Goal: Task Accomplishment & Management: Manage account settings

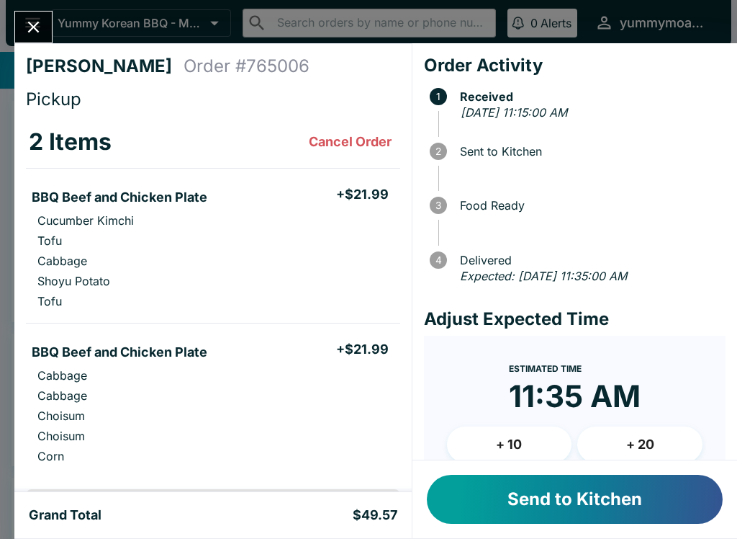
click at [559, 503] on button "Send to Kitchen" at bounding box center [575, 498] width 296 height 49
click at [44, 27] on button "Close" at bounding box center [33, 27] width 37 height 31
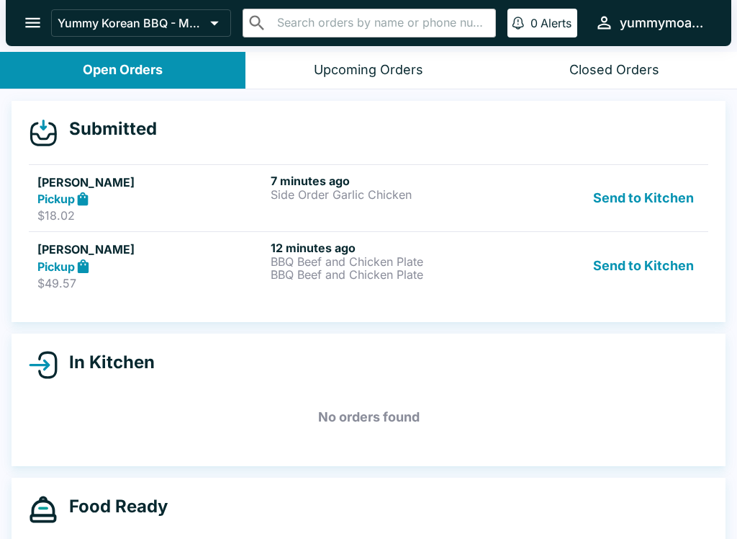
click at [77, 192] on icon at bounding box center [83, 199] width 17 height 17
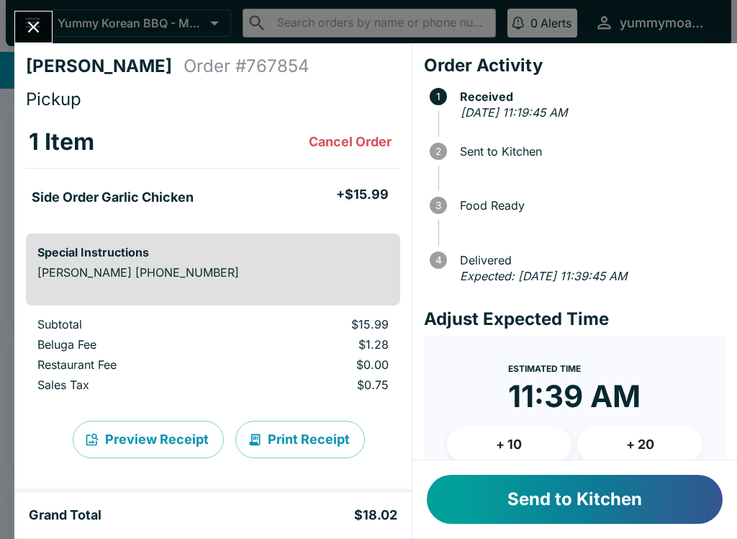
click at [524, 508] on button "Send to Kitchen" at bounding box center [575, 498] width 296 height 49
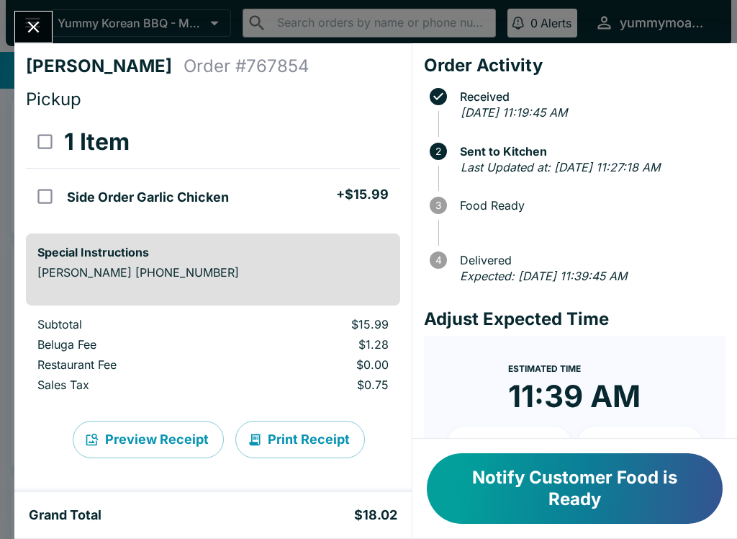
click at [41, 22] on icon "Close" at bounding box center [33, 26] width 19 height 19
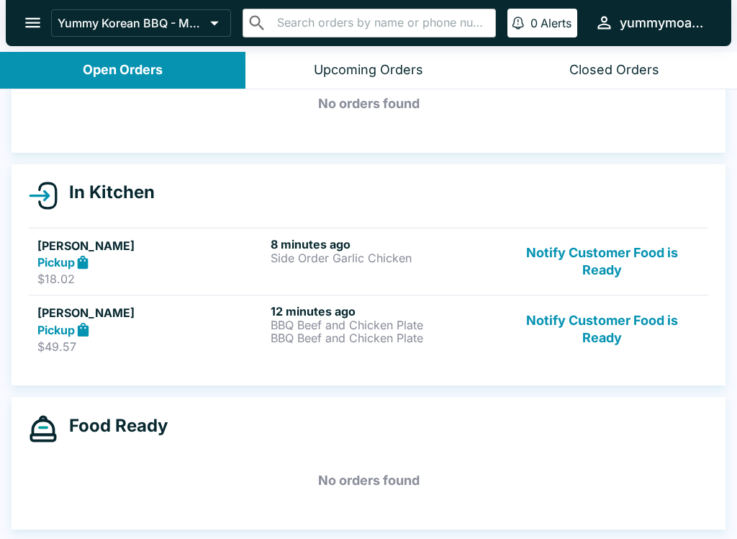
scroll to position [81, 0]
click at [366, 63] on div "Upcoming Orders" at bounding box center [368, 70] width 109 height 17
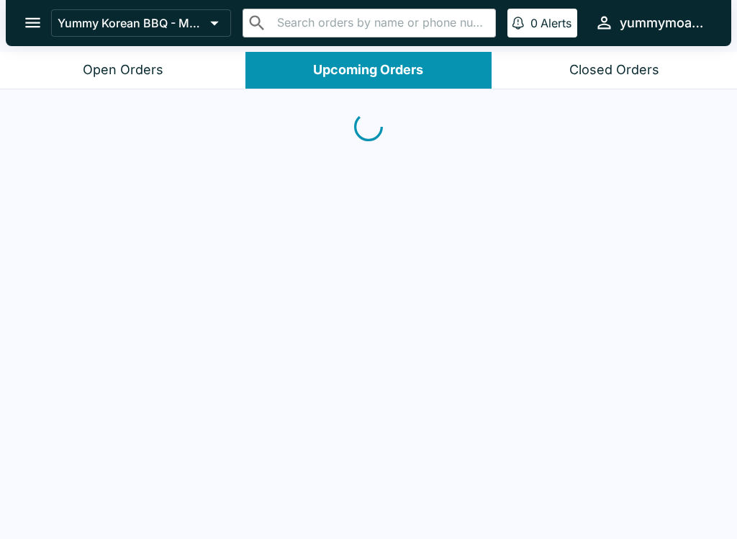
click at [611, 84] on button "Closed Orders" at bounding box center [614, 70] width 245 height 37
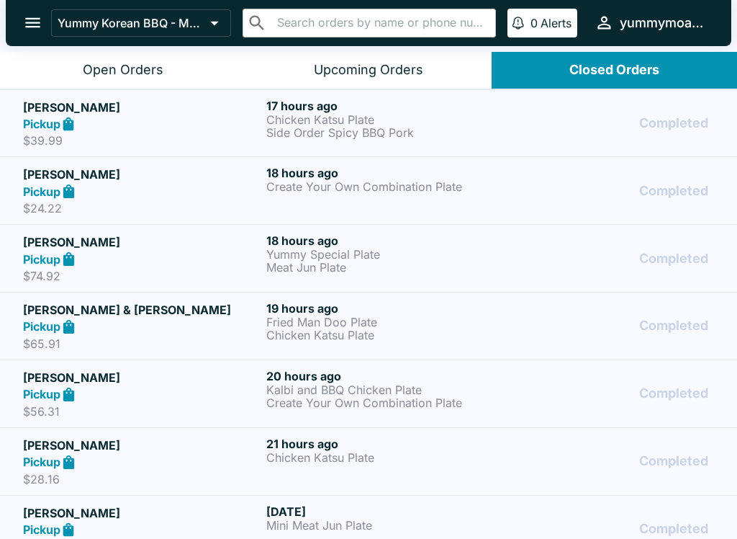
scroll to position [0, 0]
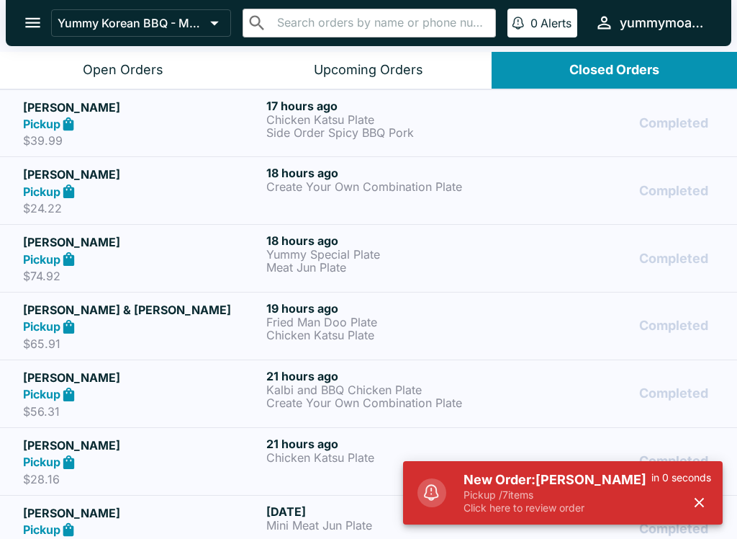
click at [137, 74] on div "Open Orders" at bounding box center [123, 70] width 81 height 17
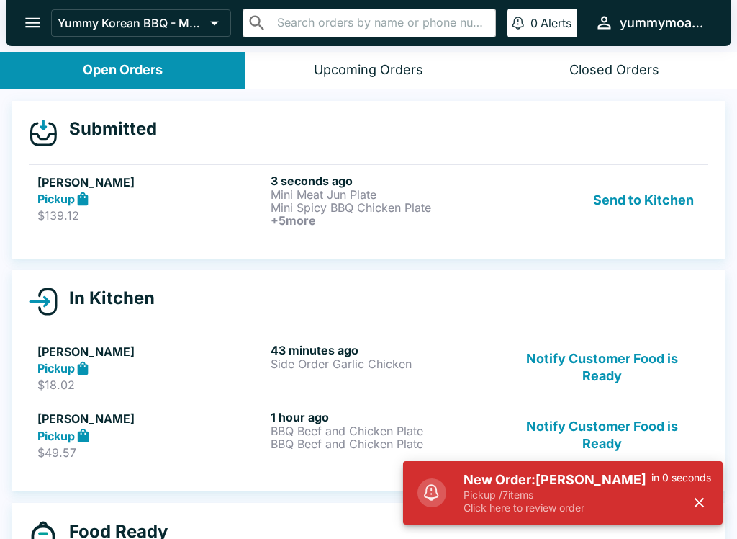
click at [626, 390] on button "Notify Customer Food is Ready" at bounding box center [602, 368] width 195 height 50
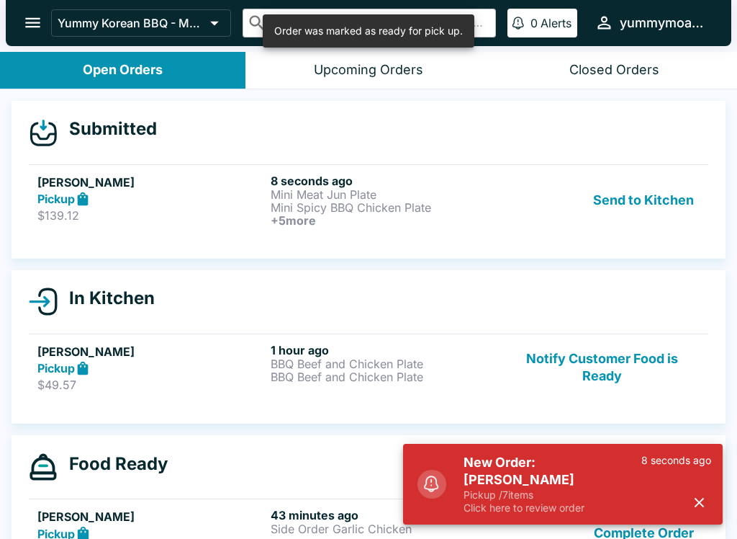
click at [599, 367] on button "Notify Customer Food is Ready" at bounding box center [602, 368] width 195 height 50
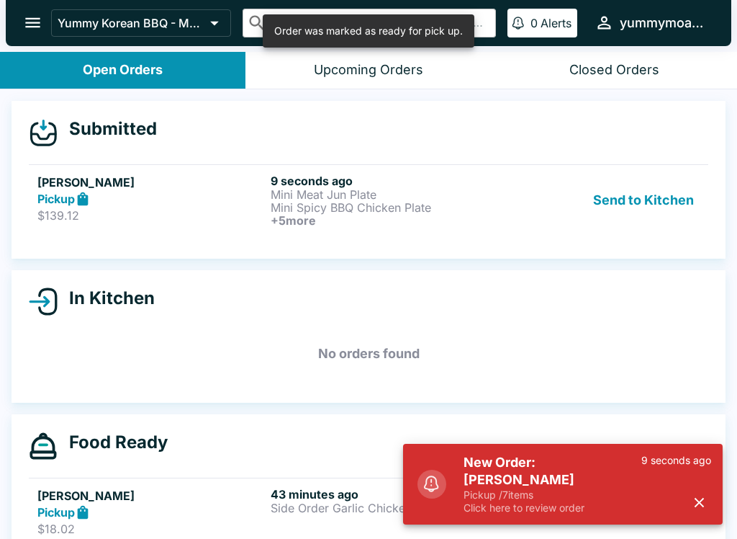
click at [646, 217] on button "Send to Kitchen" at bounding box center [643, 200] width 112 height 53
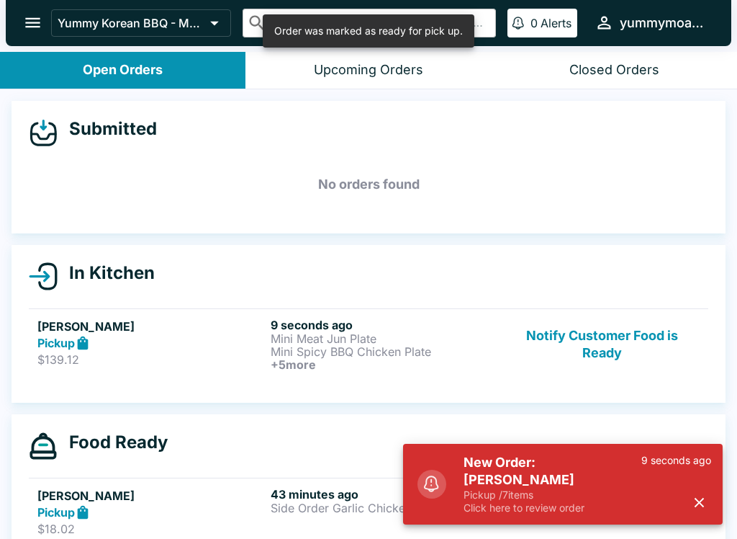
click at [415, 356] on p "Mini Spicy BBQ Chicken Plate" at bounding box center [384, 351] width 227 height 13
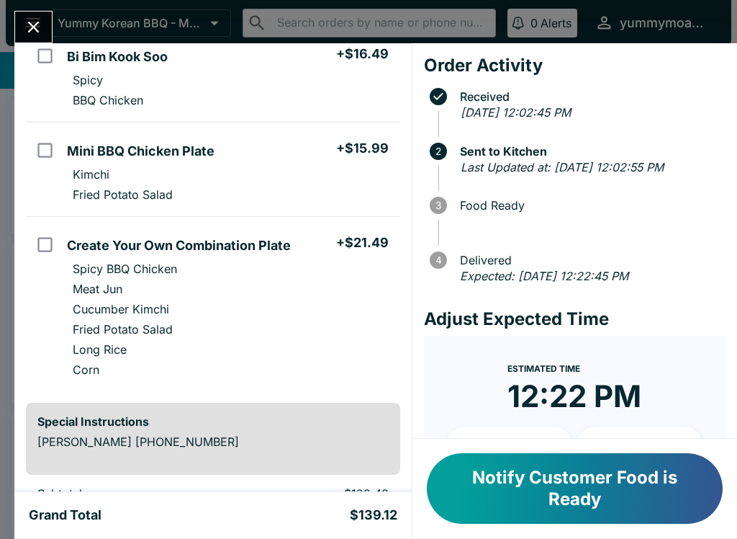
scroll to position [561, 0]
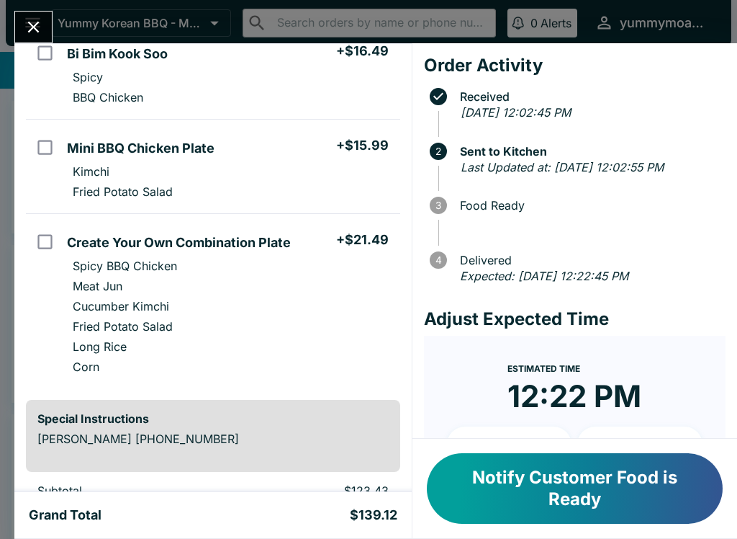
click at [623, 467] on button "Notify Customer Food is Ready" at bounding box center [575, 488] width 296 height 71
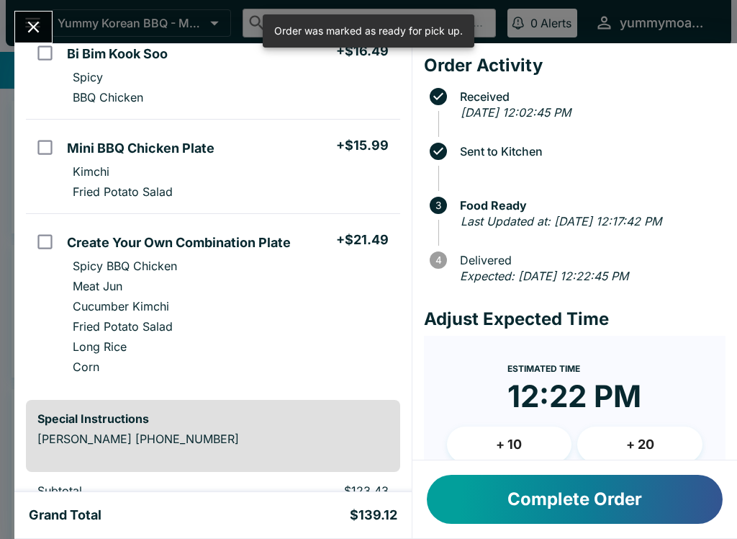
click at [35, 19] on icon "Close" at bounding box center [33, 26] width 19 height 19
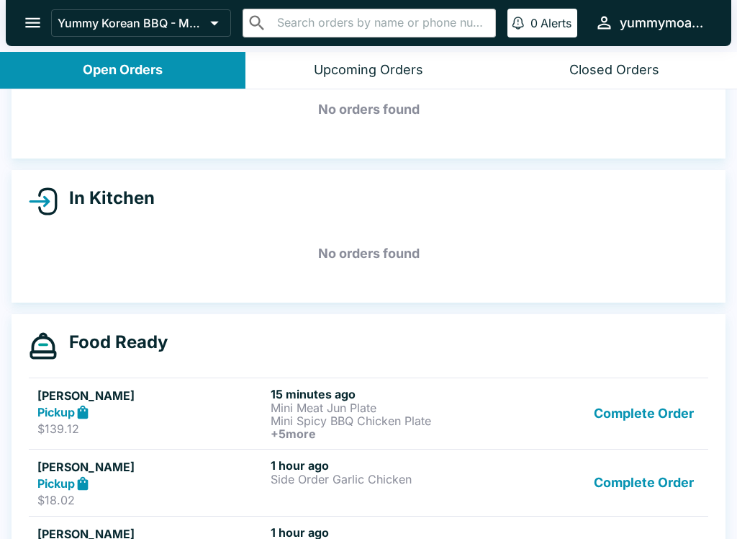
scroll to position [84, 0]
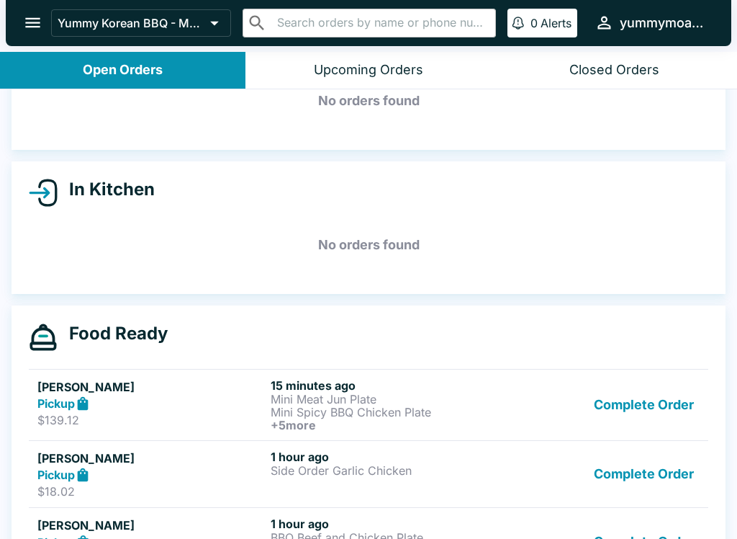
click at [644, 408] on button "Complete Order" at bounding box center [644, 404] width 112 height 53
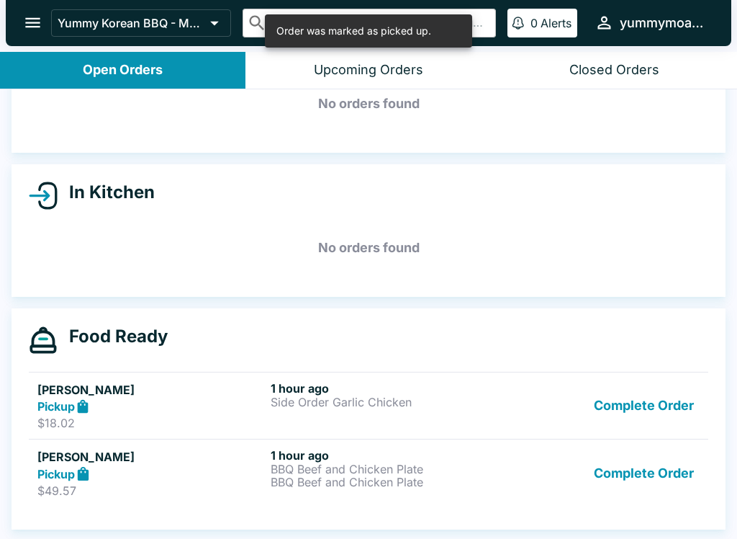
click at [662, 405] on button "Complete Order" at bounding box center [644, 406] width 112 height 50
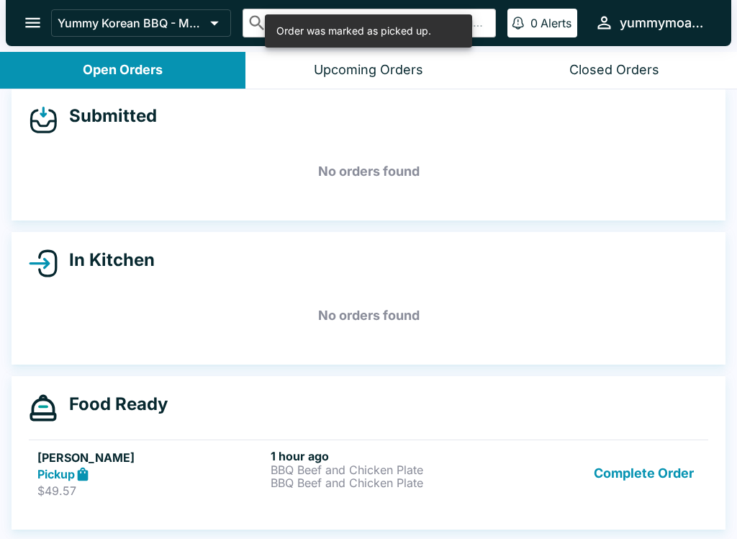
scroll to position [13, 0]
click at [636, 471] on button "Complete Order" at bounding box center [644, 474] width 112 height 50
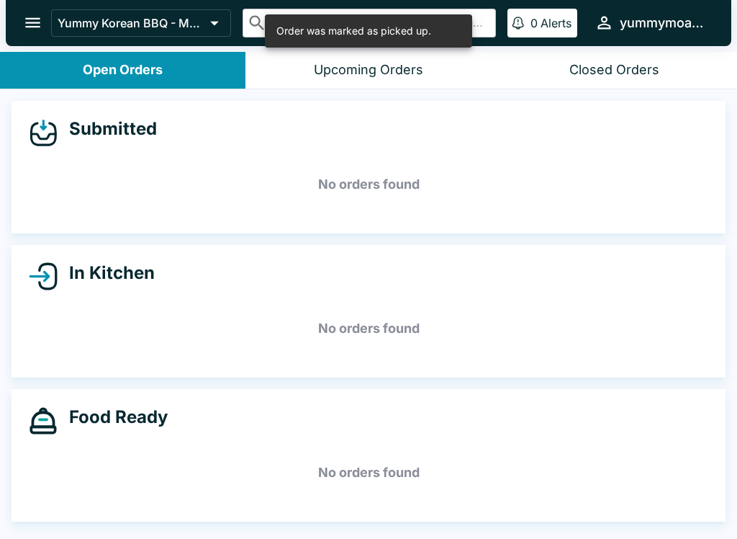
scroll to position [0, 0]
